Goal: Navigation & Orientation: Find specific page/section

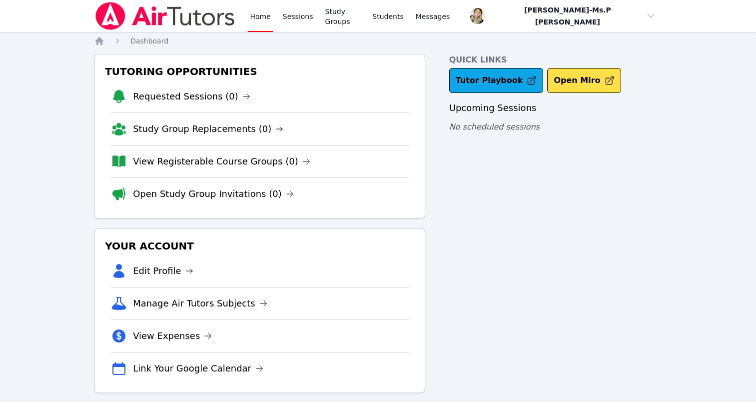
click at [303, 12] on link "Sessions" at bounding box center [298, 16] width 34 height 32
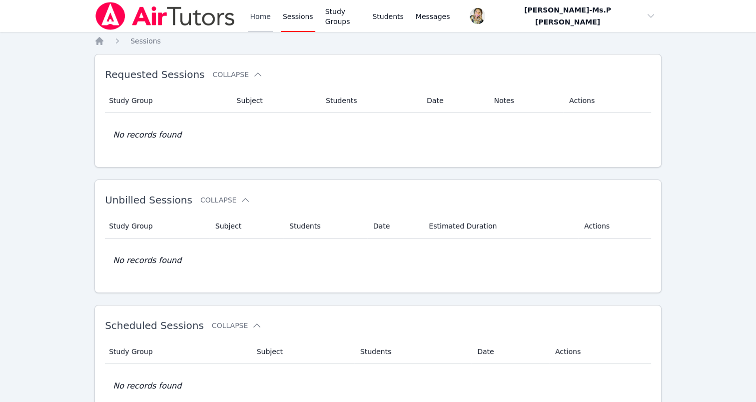
click at [255, 16] on link "Home" at bounding box center [260, 16] width 24 height 32
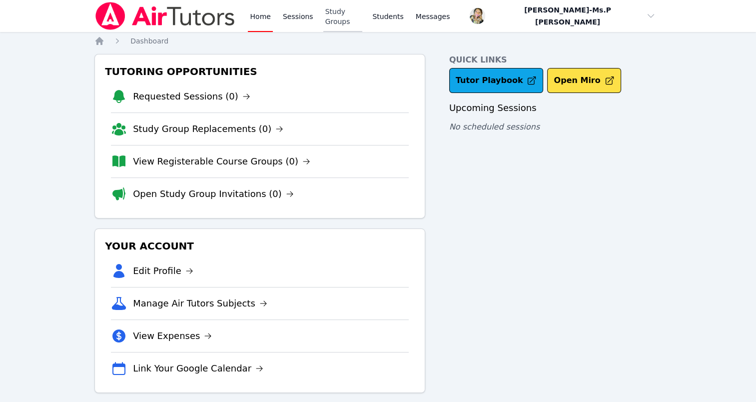
click at [323, 16] on link "Study Groups" at bounding box center [342, 16] width 39 height 32
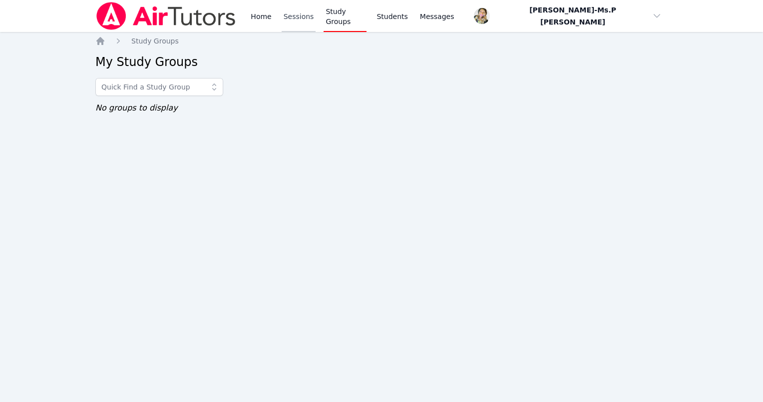
click at [284, 12] on link "Sessions" at bounding box center [299, 16] width 34 height 32
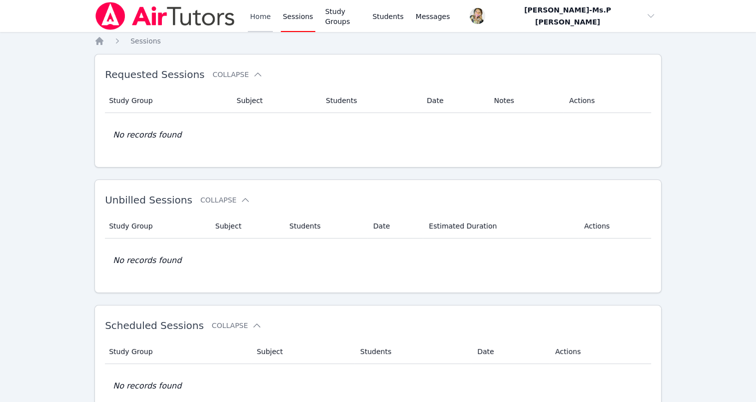
click at [250, 14] on link "Home" at bounding box center [260, 16] width 24 height 32
